Goal: Transaction & Acquisition: Purchase product/service

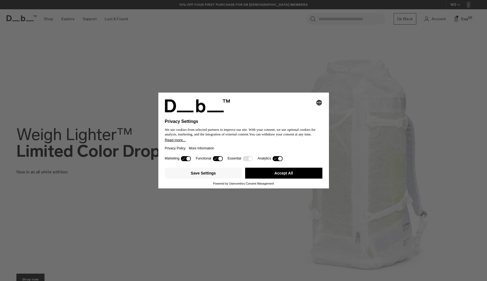
click at [282, 174] on button "Accept All" at bounding box center [283, 173] width 77 height 11
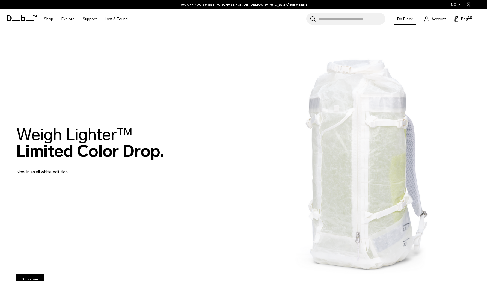
click at [337, 19] on input "Search for Bags, Luggage..." at bounding box center [351, 18] width 67 height 11
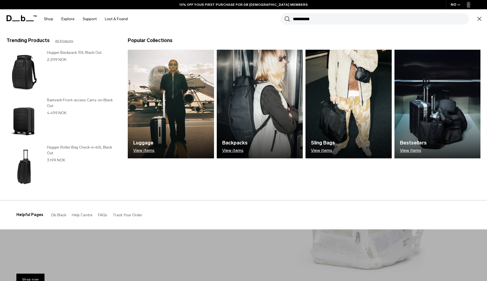
type input "**********"
click at [287, 19] on button "Search" at bounding box center [287, 19] width 6 height 6
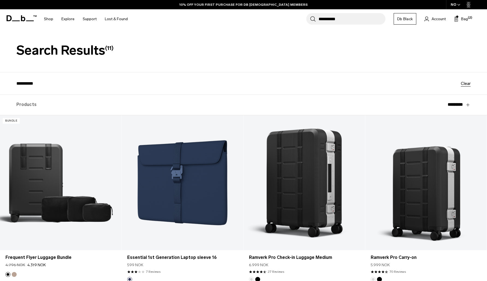
click at [332, 19] on input "**********" at bounding box center [351, 18] width 67 height 11
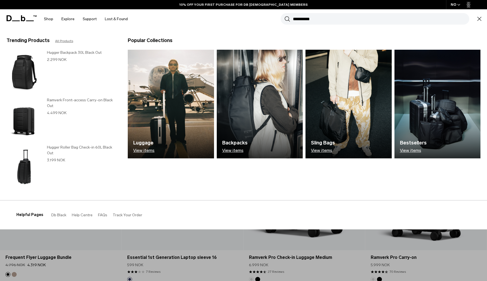
type input "**********"
click at [287, 19] on button "Search" at bounding box center [287, 19] width 6 height 6
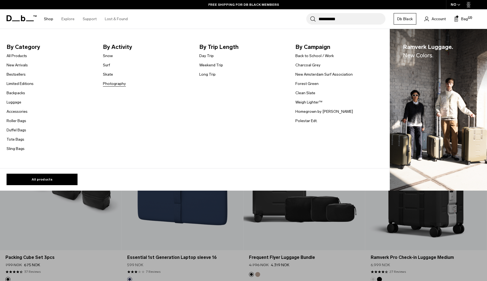
click at [118, 84] on link "Photography" at bounding box center [114, 84] width 23 height 6
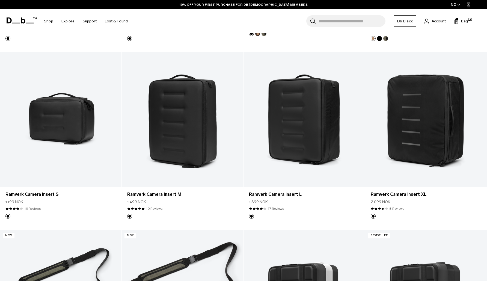
scroll to position [281, 0]
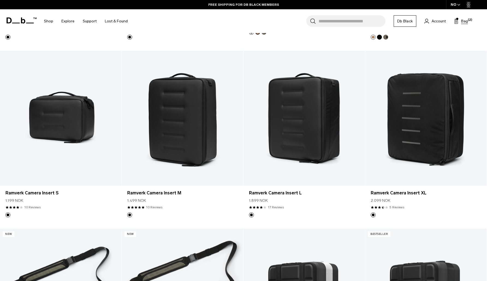
click at [463, 20] on span "Bag" at bounding box center [464, 21] width 7 height 6
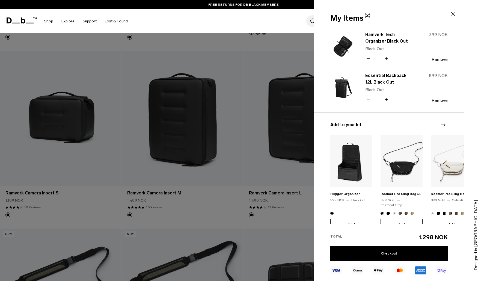
click at [453, 15] on icon at bounding box center [453, 14] width 7 height 7
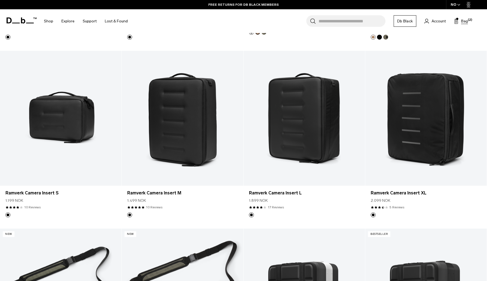
click at [463, 22] on span "Bag" at bounding box center [464, 21] width 7 height 6
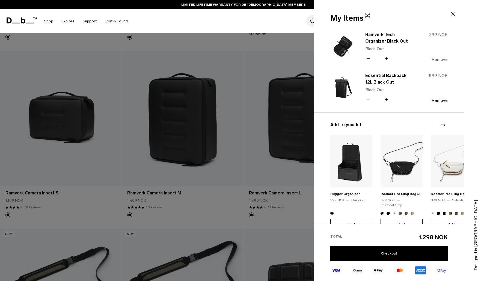
click at [441, 59] on button "Remove" at bounding box center [439, 59] width 16 height 5
click at [436, 101] on button "Remove" at bounding box center [439, 100] width 16 height 5
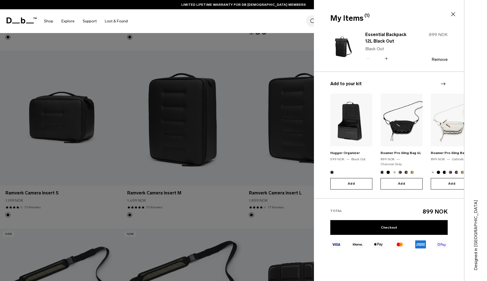
click at [453, 14] on icon at bounding box center [453, 14] width 4 height 4
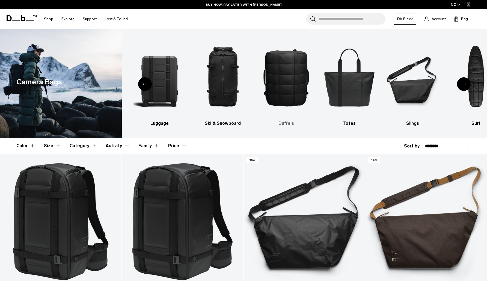
scroll to position [0, 0]
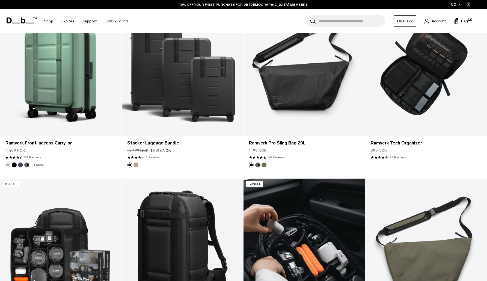
scroll to position [691, 0]
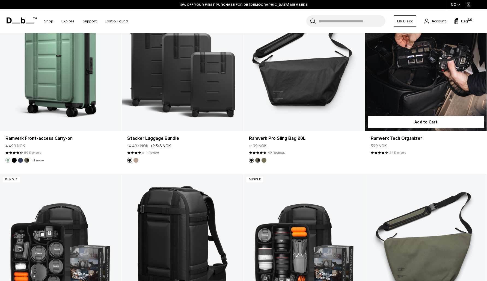
click at [413, 109] on link "Ramverk Tech Organizer" at bounding box center [425, 63] width 121 height 135
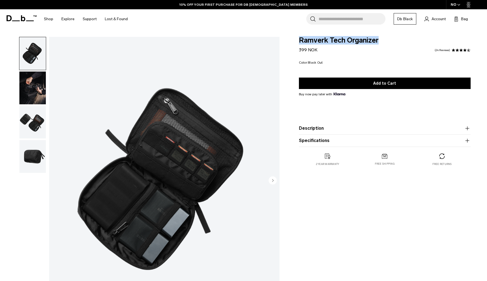
drag, startPoint x: 300, startPoint y: 40, endPoint x: 384, endPoint y: 41, distance: 84.4
click at [384, 41] on span "Ramverk Tech Organizer" at bounding box center [385, 40] width 172 height 7
copy span "Ramverk Tech Organizer"
